Goal: Information Seeking & Learning: Learn about a topic

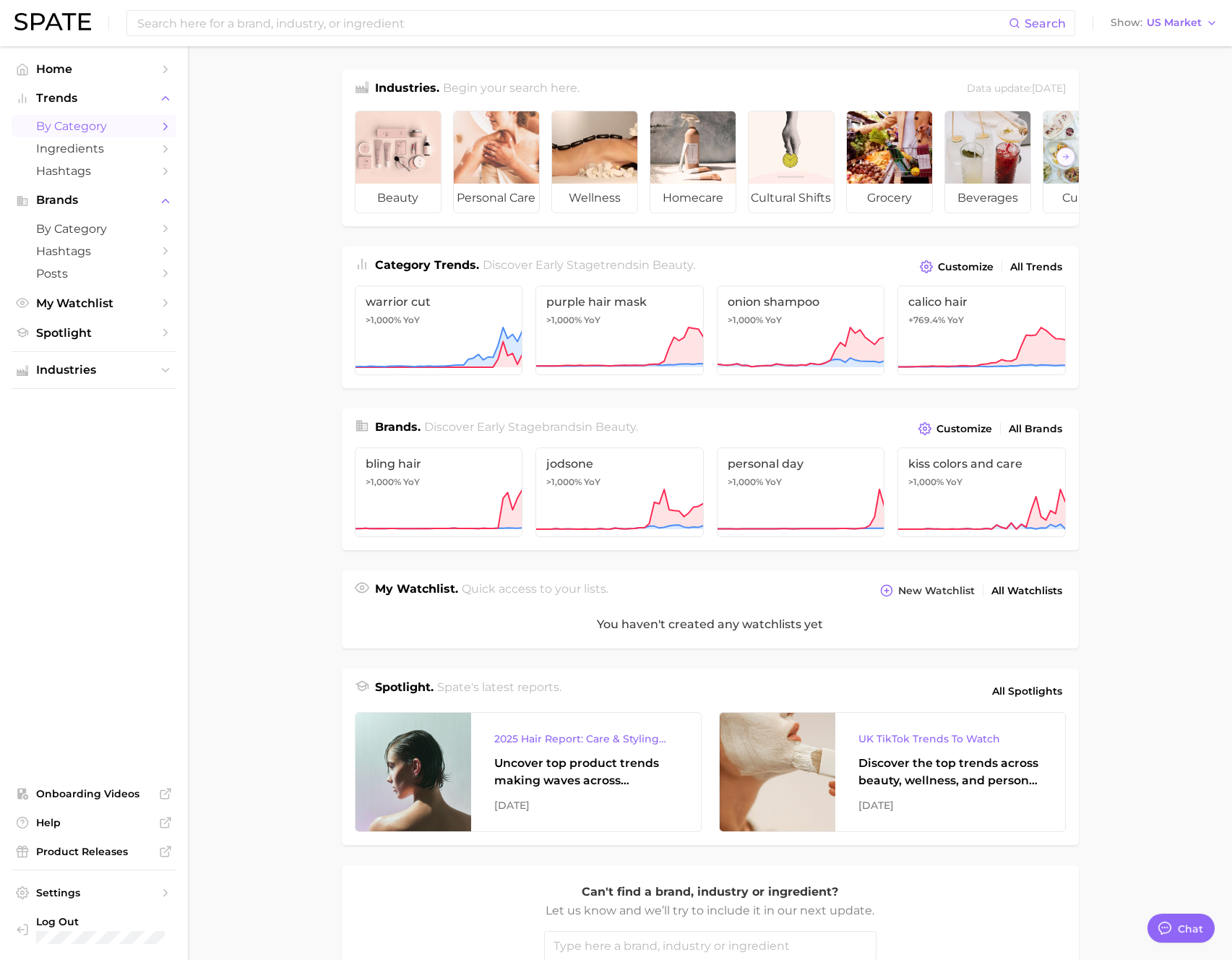
click at [69, 133] on span "by Category" at bounding box center [94, 126] width 115 height 14
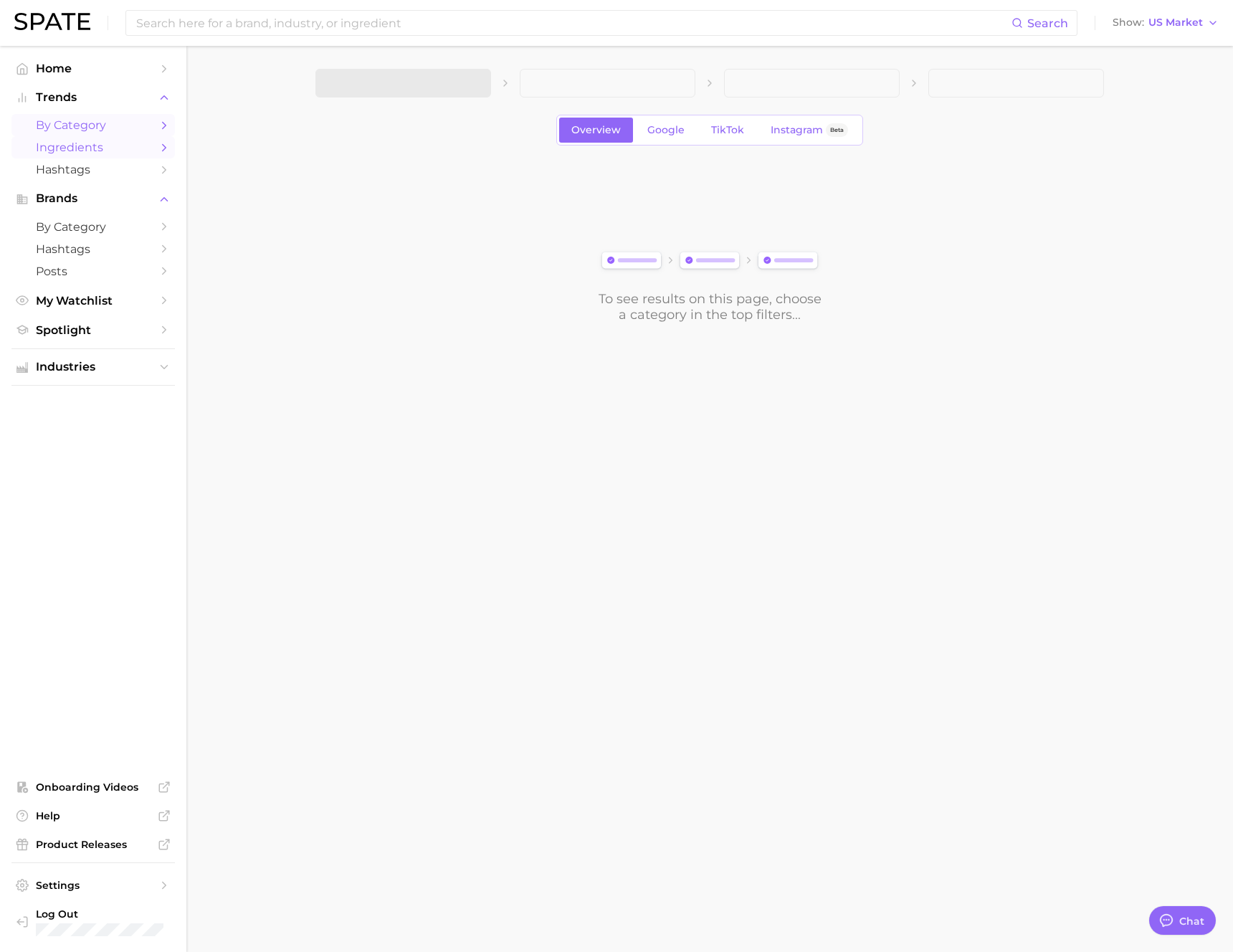
click at [72, 152] on span "Ingredients" at bounding box center [93, 148] width 115 height 14
click at [74, 130] on span "by Category" at bounding box center [93, 125] width 115 height 14
click at [670, 129] on span "Google" at bounding box center [666, 130] width 37 height 12
click at [727, 140] on link "TikTok" at bounding box center [728, 130] width 57 height 25
click at [781, 129] on span "Instagram" at bounding box center [797, 130] width 53 height 12
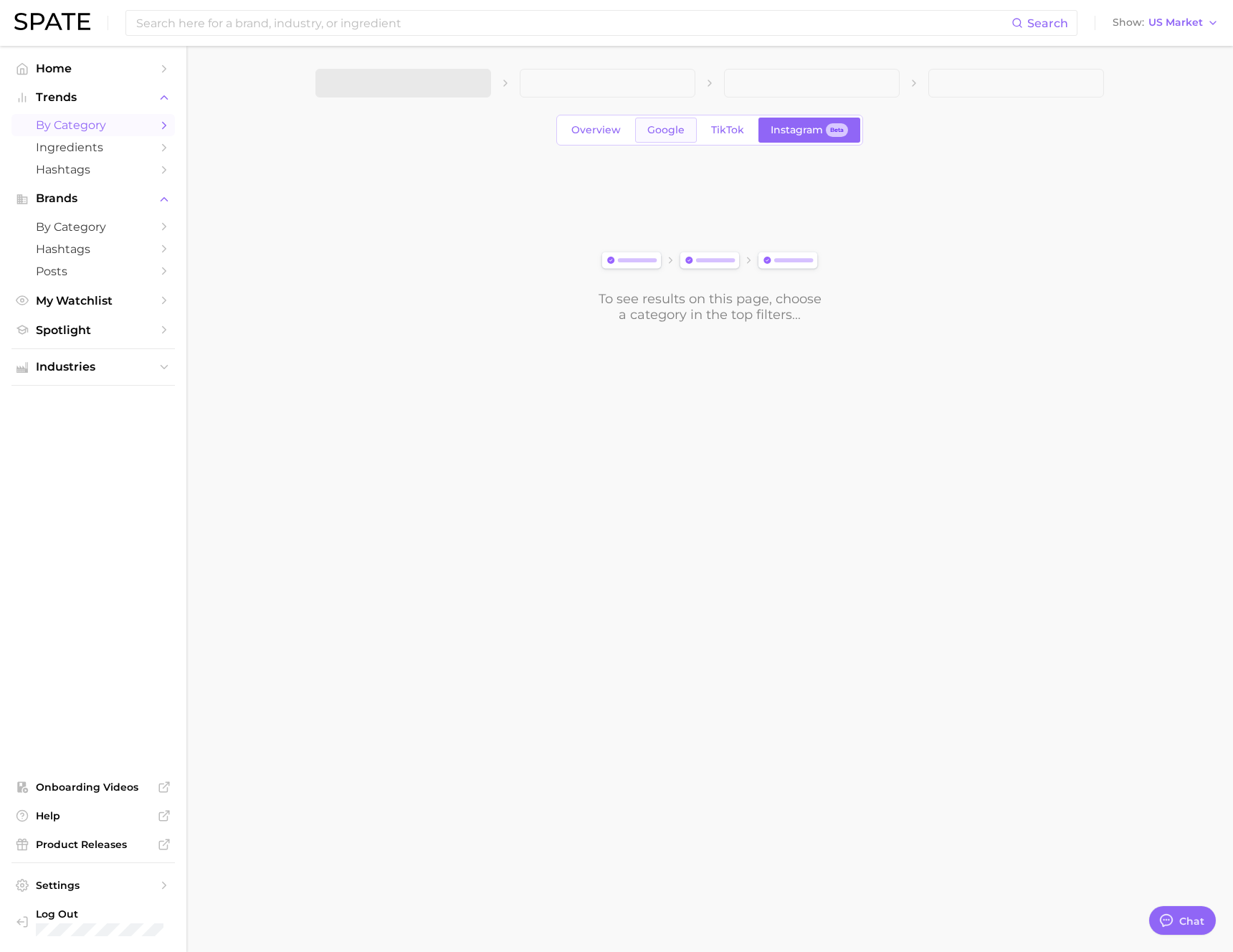
click at [648, 126] on span "Google" at bounding box center [666, 130] width 37 height 12
click at [478, 87] on icon "button" at bounding box center [471, 83] width 15 height 15
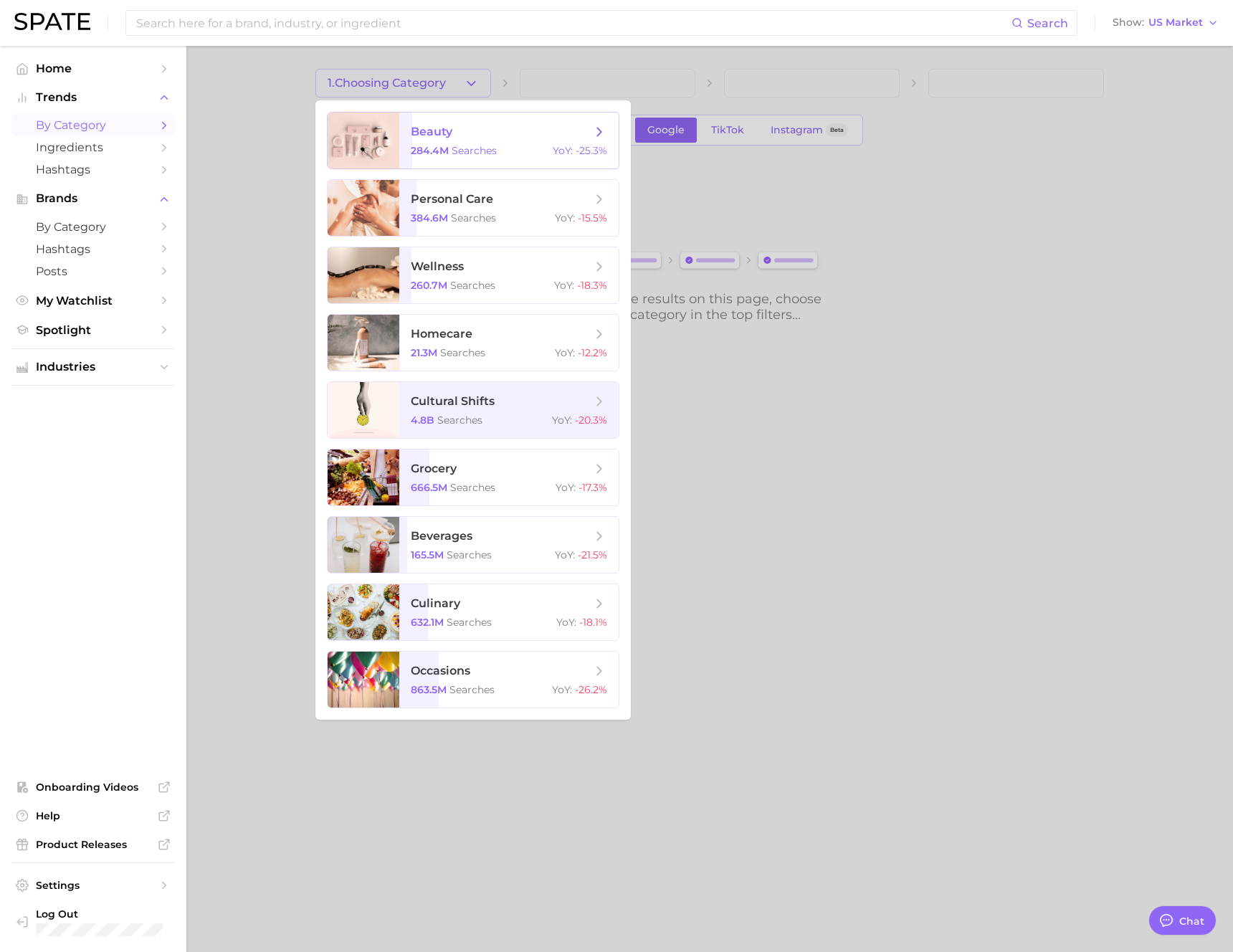
click at [471, 151] on span "searches" at bounding box center [474, 150] width 45 height 13
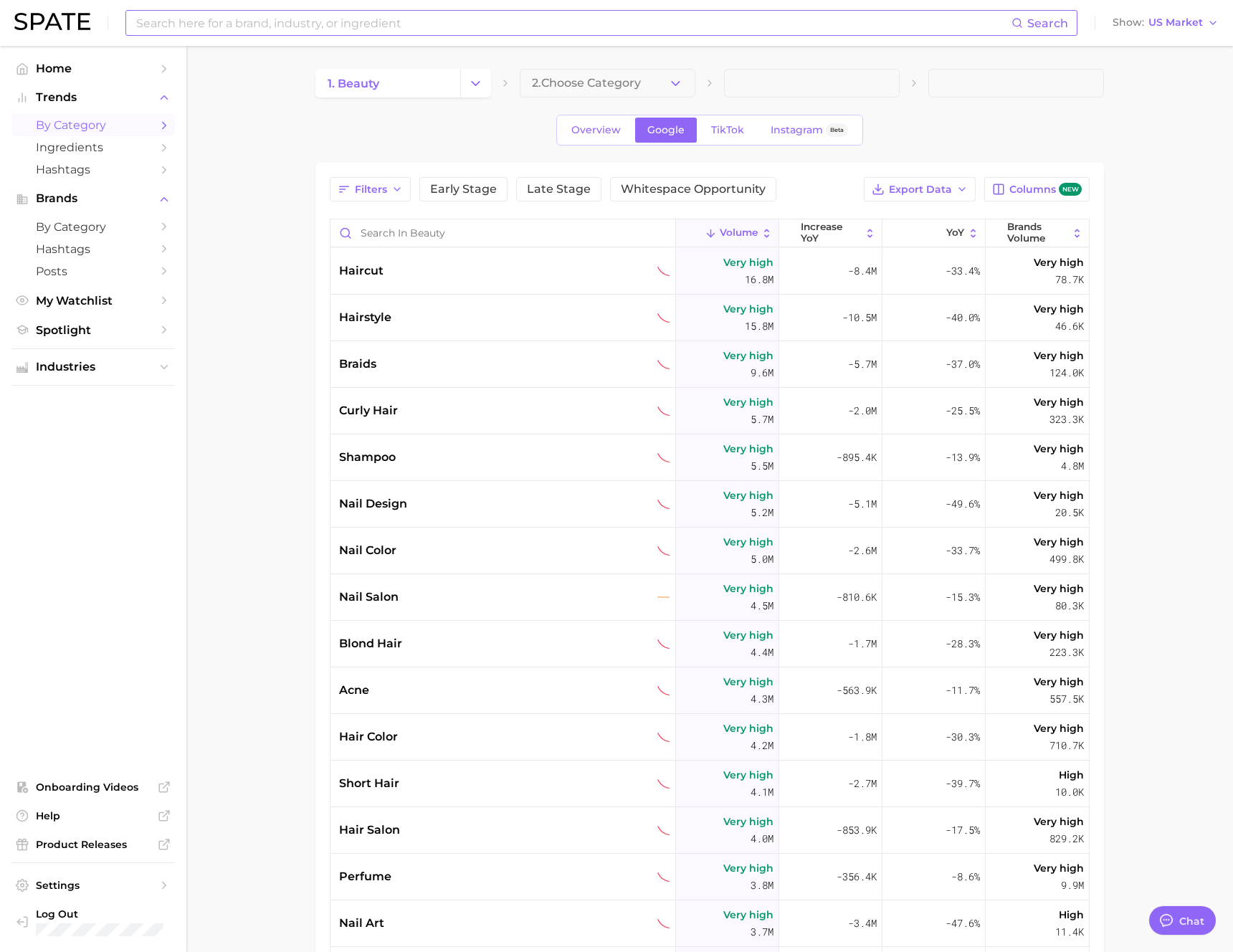
type textarea "x"
